Goal: Information Seeking & Learning: Check status

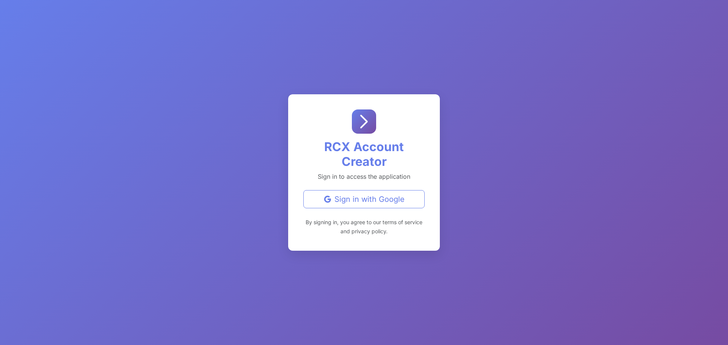
click at [367, 201] on div "Sign in with Google" at bounding box center [364, 199] width 108 height 11
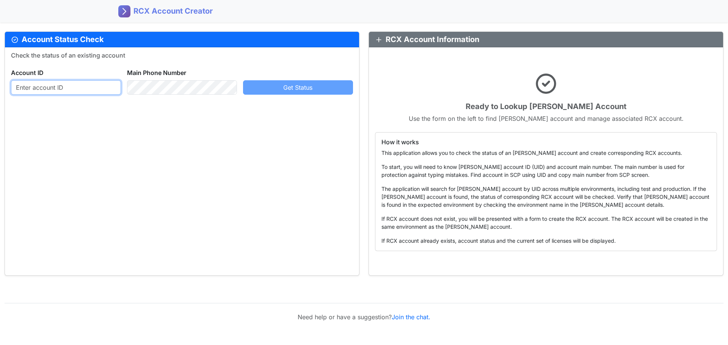
click at [70, 88] on input "text" at bounding box center [66, 87] width 110 height 14
paste input "895855104"
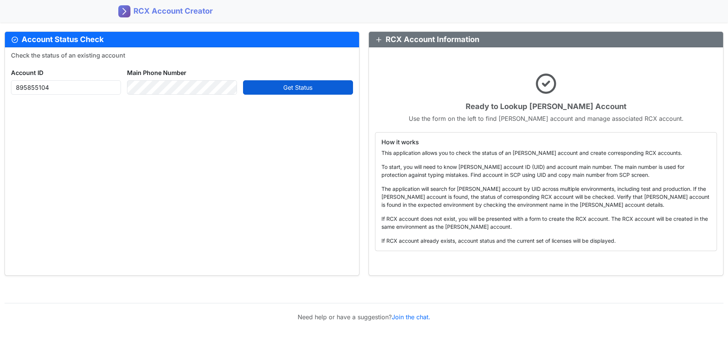
click at [270, 87] on button "Get Status" at bounding box center [298, 87] width 110 height 14
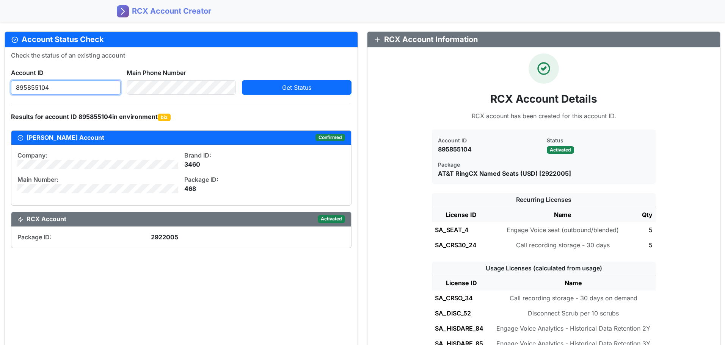
click at [42, 90] on input "895855104" at bounding box center [66, 87] width 110 height 14
paste input "721489"
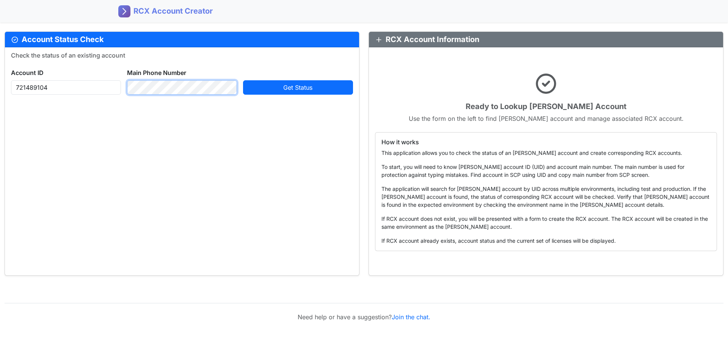
click at [91, 89] on div "Account ID [PHONE_NUMBER] Main Phone Number Get Status" at bounding box center [182, 78] width 348 height 33
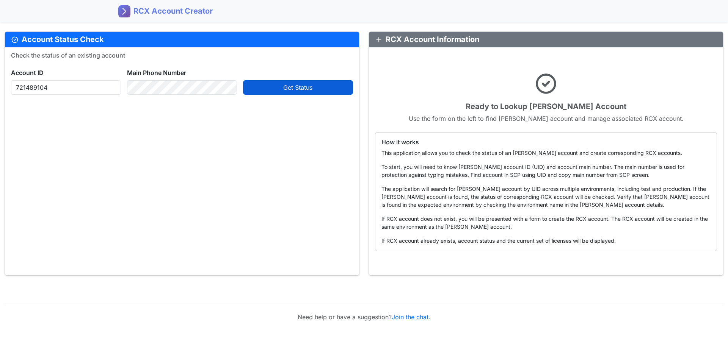
click at [283, 89] on span "Get Status" at bounding box center [297, 88] width 29 height 8
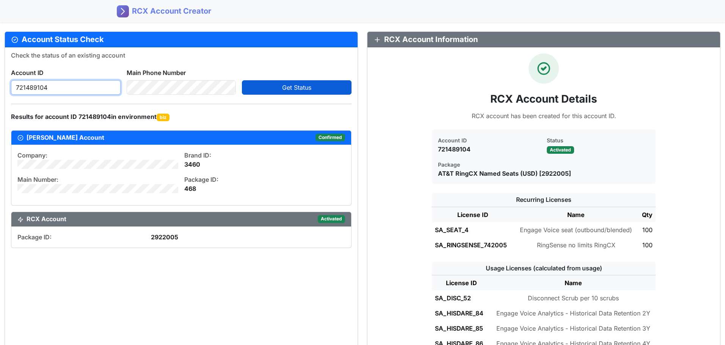
drag, startPoint x: 66, startPoint y: 83, endPoint x: -15, endPoint y: 81, distance: 80.7
click at [0, 81] on html "RCX Account Creator Account Status Check Check the status of an existing accoun…" at bounding box center [362, 172] width 725 height 345
paste input "295849107"
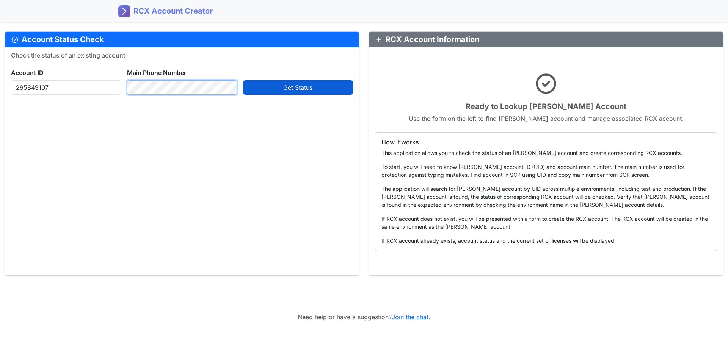
click at [56, 80] on div "Account ID [PHONE_NUMBER] Main Phone Number Get Status" at bounding box center [182, 78] width 348 height 33
click at [289, 87] on span "Get Status" at bounding box center [297, 88] width 29 height 8
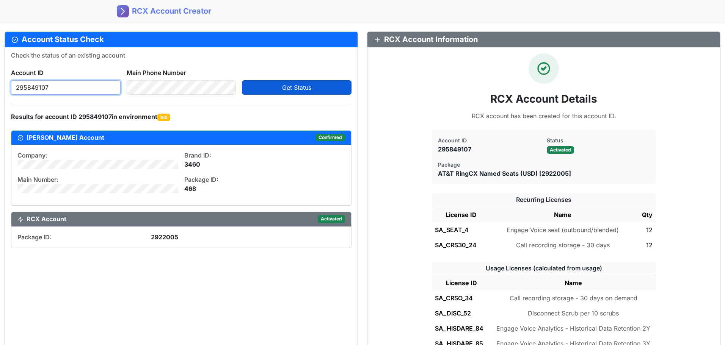
drag, startPoint x: -25, startPoint y: 88, endPoint x: -61, endPoint y: 87, distance: 36.4
click at [0, 87] on html "RCX Account Creator Account Status Check Check the status of an existing accoun…" at bounding box center [362, 172] width 725 height 345
paste input "754330104"
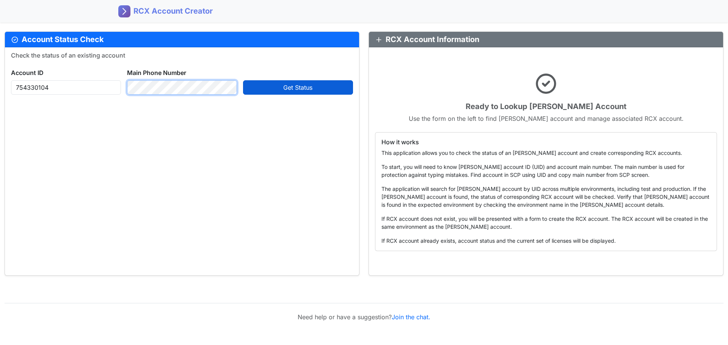
click at [38, 89] on div "Account ID [PHONE_NUMBER] Main Phone Number Get Status" at bounding box center [182, 78] width 348 height 33
click at [279, 89] on button "Get Status" at bounding box center [298, 87] width 110 height 14
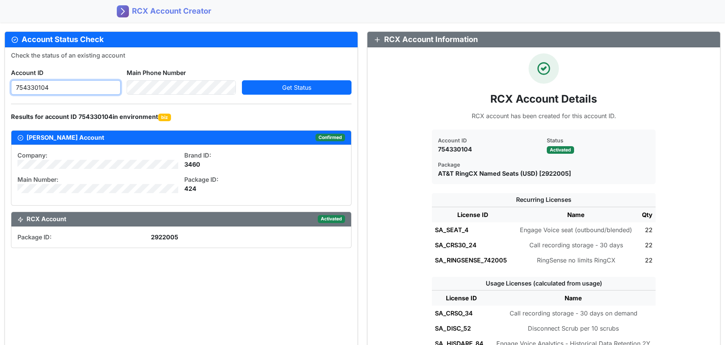
drag, startPoint x: 71, startPoint y: 88, endPoint x: -25, endPoint y: 85, distance: 95.9
click at [0, 85] on html "RCX Account Creator Account Status Check Check the status of an existing accoun…" at bounding box center [362, 172] width 725 height 345
paste input "891429"
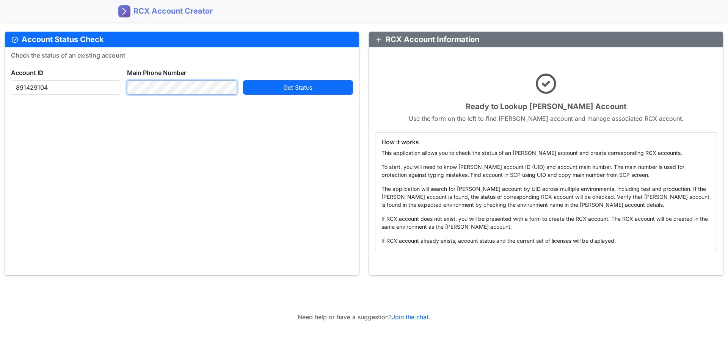
click at [108, 95] on div "Check the status of an existing account Account ID [PHONE_NUMBER] Main Phone Nu…" at bounding box center [182, 161] width 354 height 228
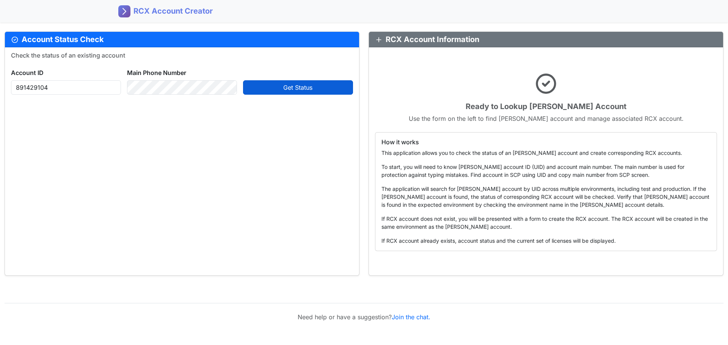
click at [292, 84] on span "Get Status" at bounding box center [297, 88] width 29 height 8
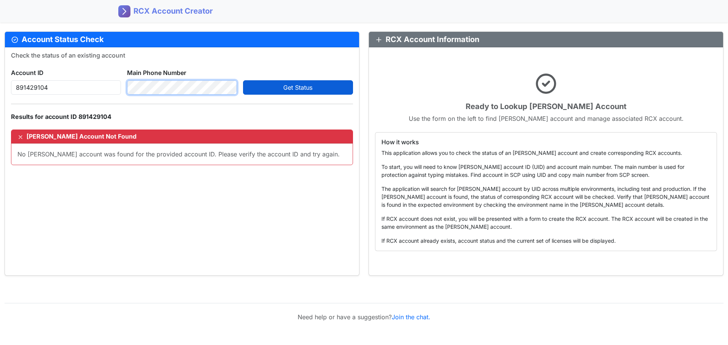
click at [88, 85] on div "Account ID [PHONE_NUMBER] Main Phone Number Get Status" at bounding box center [182, 78] width 348 height 33
click at [280, 86] on button "Get Status" at bounding box center [298, 87] width 110 height 14
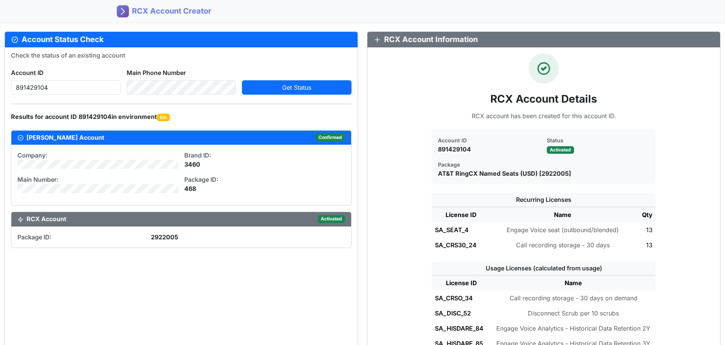
drag, startPoint x: 271, startPoint y: 274, endPoint x: 270, endPoint y: 269, distance: 5.0
click at [270, 269] on div "Check the status of an existing account Account ID [PHONE_NUMBER] Main Phone Nu…" at bounding box center [181, 302] width 352 height 510
drag, startPoint x: 49, startPoint y: 88, endPoint x: -26, endPoint y: 79, distance: 75.1
click at [0, 79] on html "RCX Account Creator Account Status Check Check the status of an existing accoun…" at bounding box center [362, 172] width 725 height 345
paste input "946395"
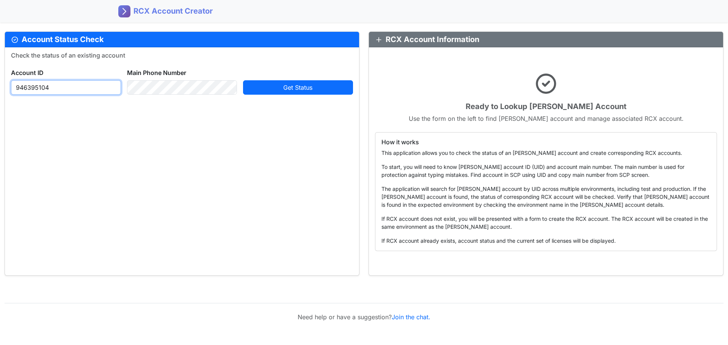
type input "946395104"
click at [233, 119] on div "Check the status of an existing account Account ID [PHONE_NUMBER] Main Phone Nu…" at bounding box center [182, 161] width 354 height 228
click at [57, 83] on div "Account ID [PHONE_NUMBER] Main Phone Number Get Status" at bounding box center [182, 78] width 348 height 33
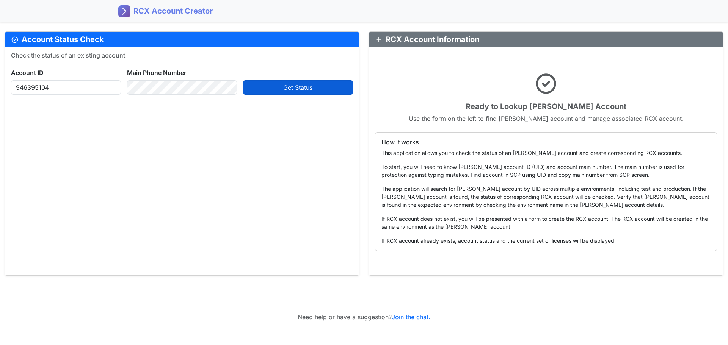
click at [271, 86] on button "Get Status" at bounding box center [298, 87] width 110 height 14
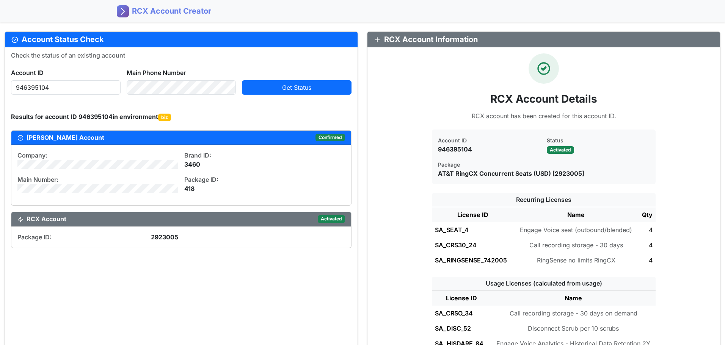
click at [161, 276] on div "Check the status of an existing account Account ID [PHONE_NUMBER] Main Phone Nu…" at bounding box center [181, 309] width 352 height 525
click at [175, 279] on div "Check the status of an existing account Account ID [PHONE_NUMBER] Main Phone Nu…" at bounding box center [181, 309] width 352 height 525
click at [313, 299] on div "Check the status of an existing account Account ID [PHONE_NUMBER] Main Phone Nu…" at bounding box center [181, 309] width 352 height 525
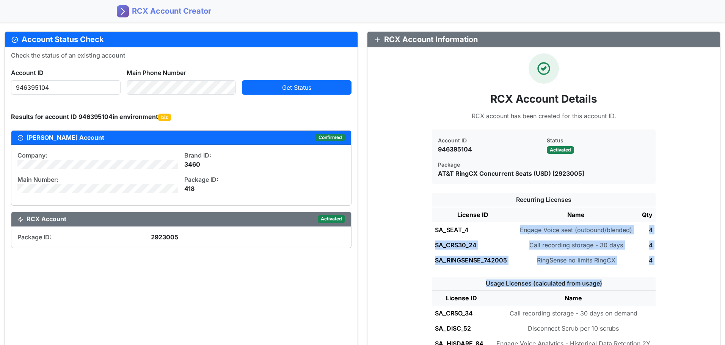
drag, startPoint x: 585, startPoint y: 226, endPoint x: 617, endPoint y: 269, distance: 53.1
click at [617, 269] on div "RCX Account Details RCX account has been created for this account ID. Account I…" at bounding box center [543, 305] width 340 height 504
click at [696, 252] on div "Recurring Licenses License ID Name Qty SA_SEAT_4 Engage Voice seat (outbound/bl…" at bounding box center [543, 230] width 349 height 74
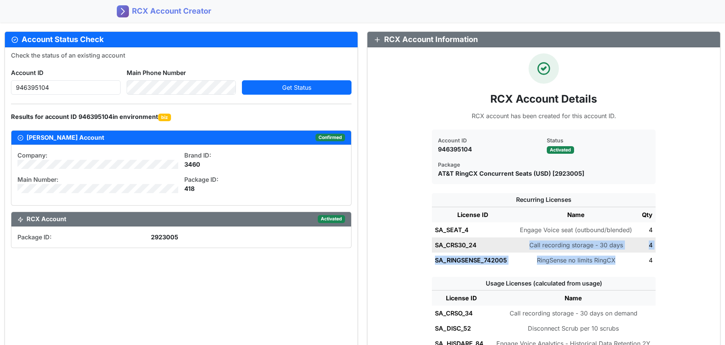
drag, startPoint x: 620, startPoint y: 260, endPoint x: 507, endPoint y: 240, distance: 114.5
click at [507, 240] on tbody "SA_SEAT_4 Engage Voice seat (outbound/blended) 4 SA_CRS30_24 Call recording sto…" at bounding box center [544, 244] width 224 height 45
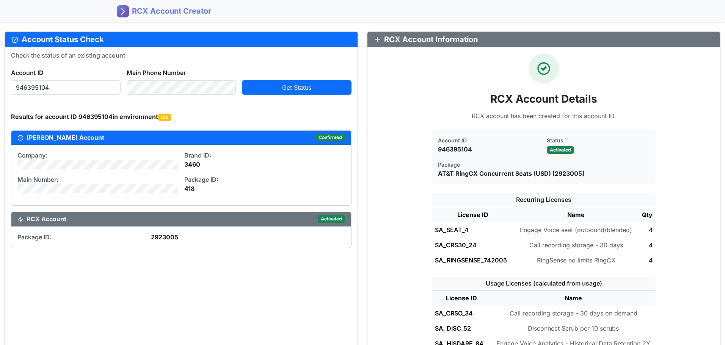
click at [288, 295] on div "Check the status of an existing account Account ID [PHONE_NUMBER] Main Phone Nu…" at bounding box center [181, 309] width 352 height 525
drag, startPoint x: 156, startPoint y: 298, endPoint x: 239, endPoint y: 299, distance: 83.4
click at [184, 299] on div "Check the status of an existing account Account ID [PHONE_NUMBER] Main Phone Nu…" at bounding box center [181, 309] width 352 height 525
click at [240, 299] on div "Check the status of an existing account Account ID [PHONE_NUMBER] Main Phone Nu…" at bounding box center [181, 309] width 352 height 525
drag, startPoint x: 195, startPoint y: 287, endPoint x: 237, endPoint y: 285, distance: 42.2
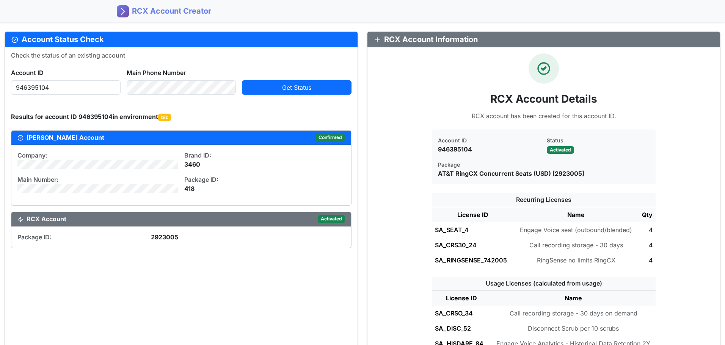
click at [216, 287] on div "Check the status of an existing account Account ID [PHONE_NUMBER] Main Phone Nu…" at bounding box center [181, 309] width 352 height 525
drag, startPoint x: 237, startPoint y: 285, endPoint x: 241, endPoint y: 282, distance: 4.1
click at [238, 285] on div "Check the status of an existing account Account ID [PHONE_NUMBER] Main Phone Nu…" at bounding box center [181, 309] width 352 height 525
